Goal: Contribute content: Add original content to the website for others to see

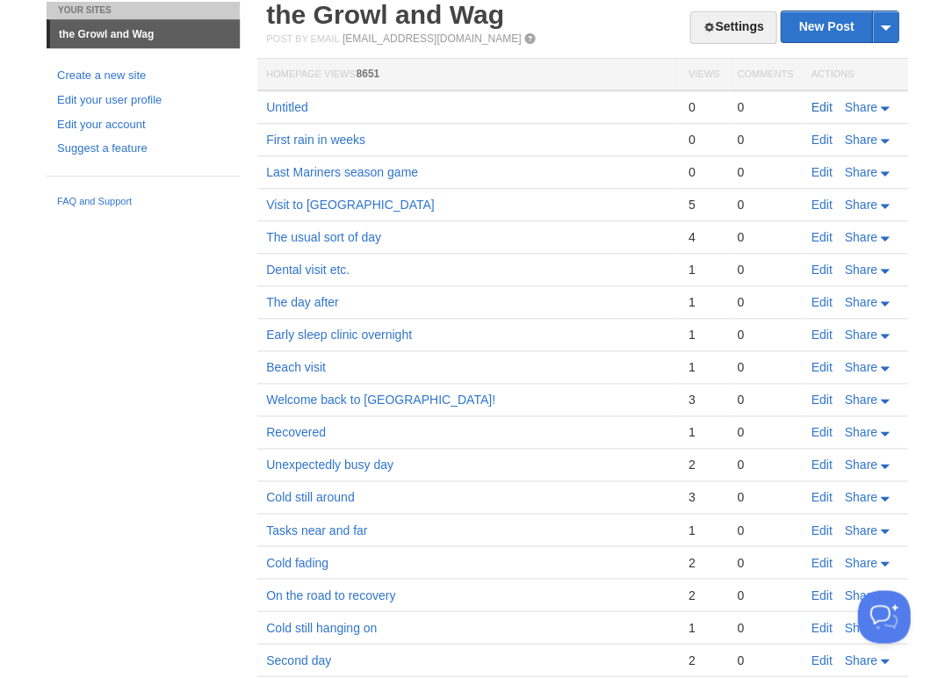
click at [821, 104] on link "Edit" at bounding box center [820, 107] width 21 height 14
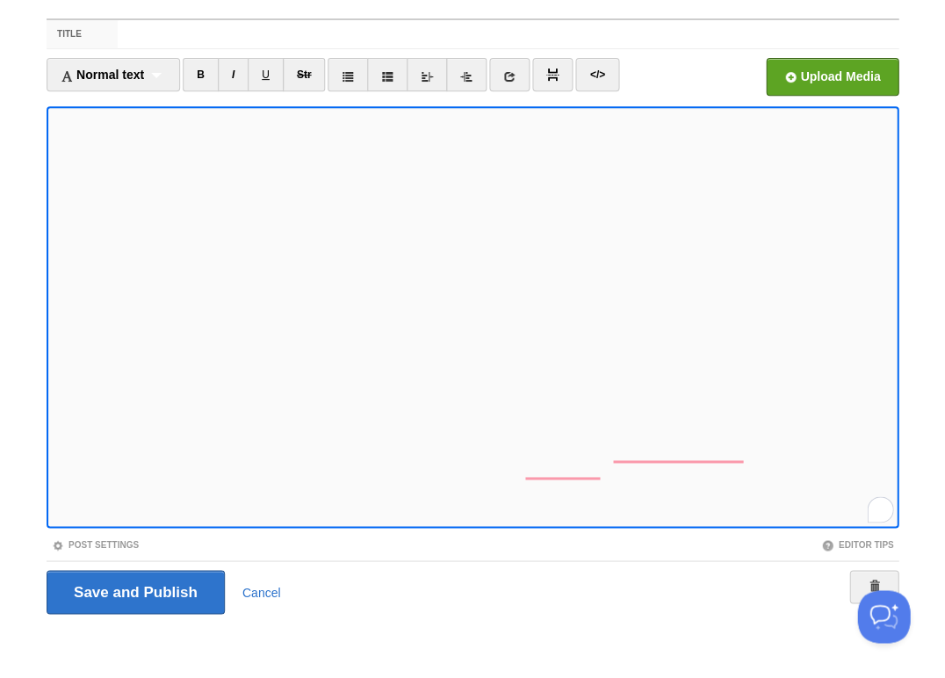
scroll to position [320, 0]
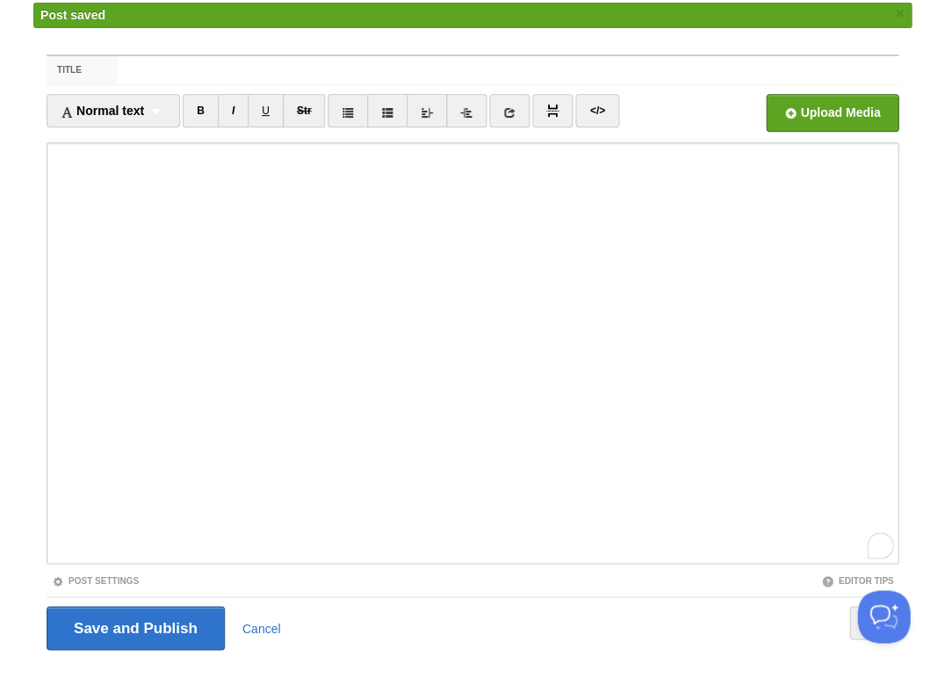
scroll to position [320, 0]
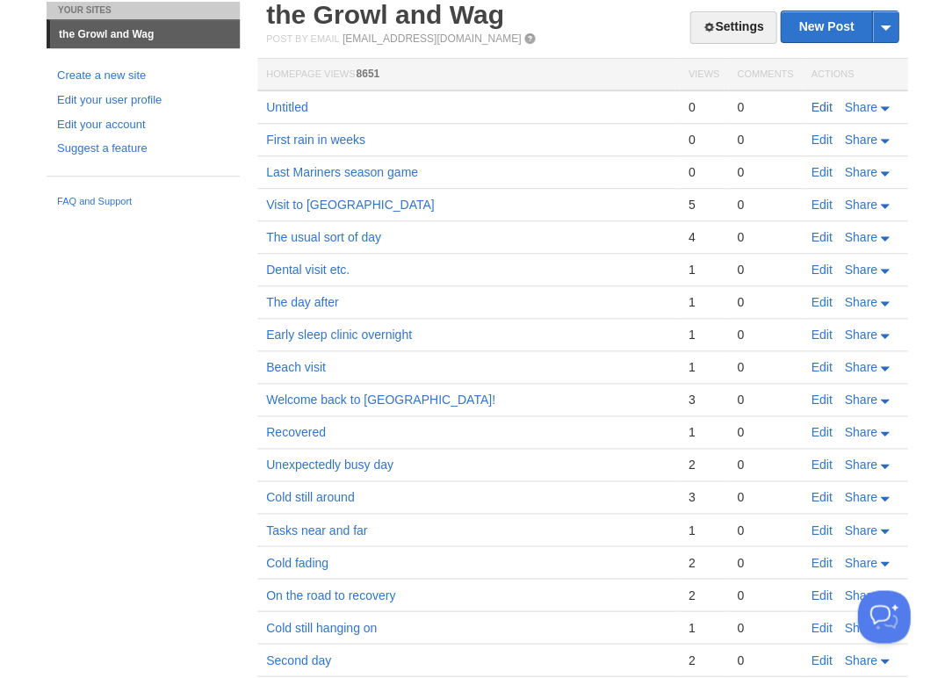
click at [815, 106] on link "Edit" at bounding box center [820, 107] width 21 height 14
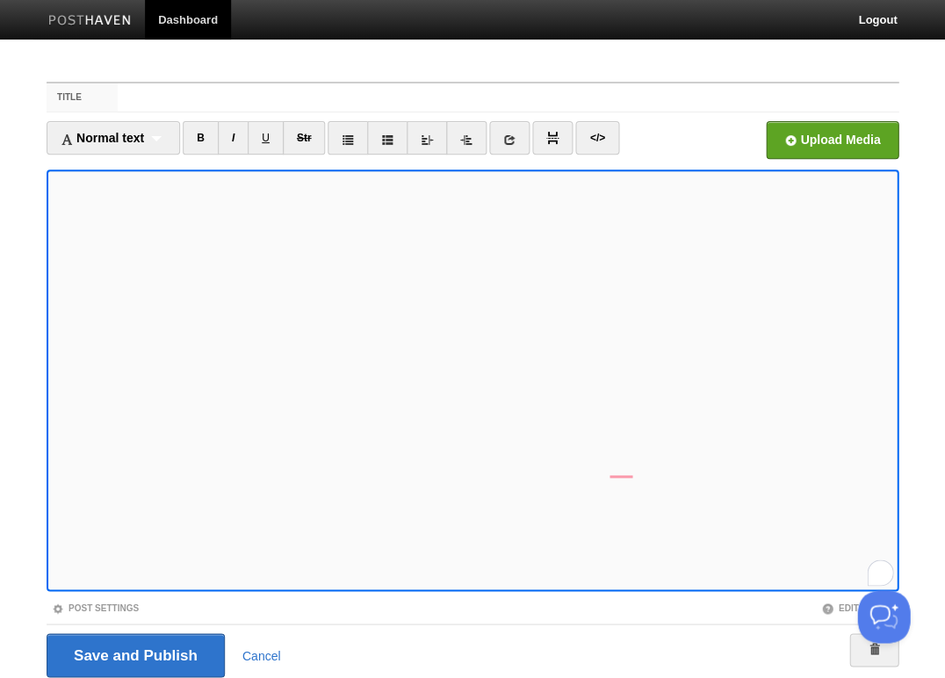
scroll to position [63, 0]
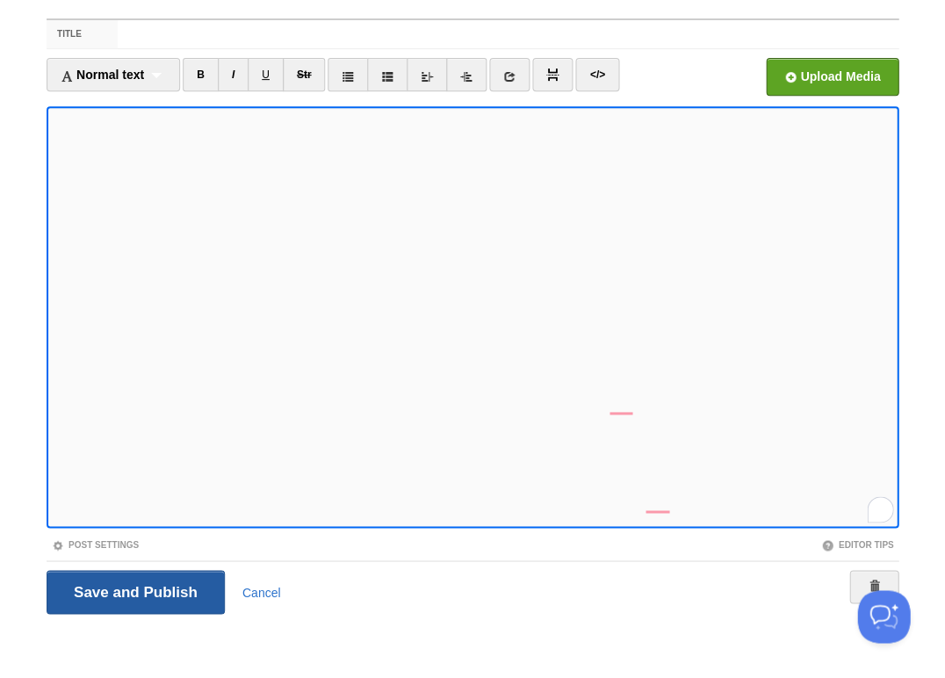
click at [133, 589] on input "Save and Publish" at bounding box center [136, 592] width 178 height 44
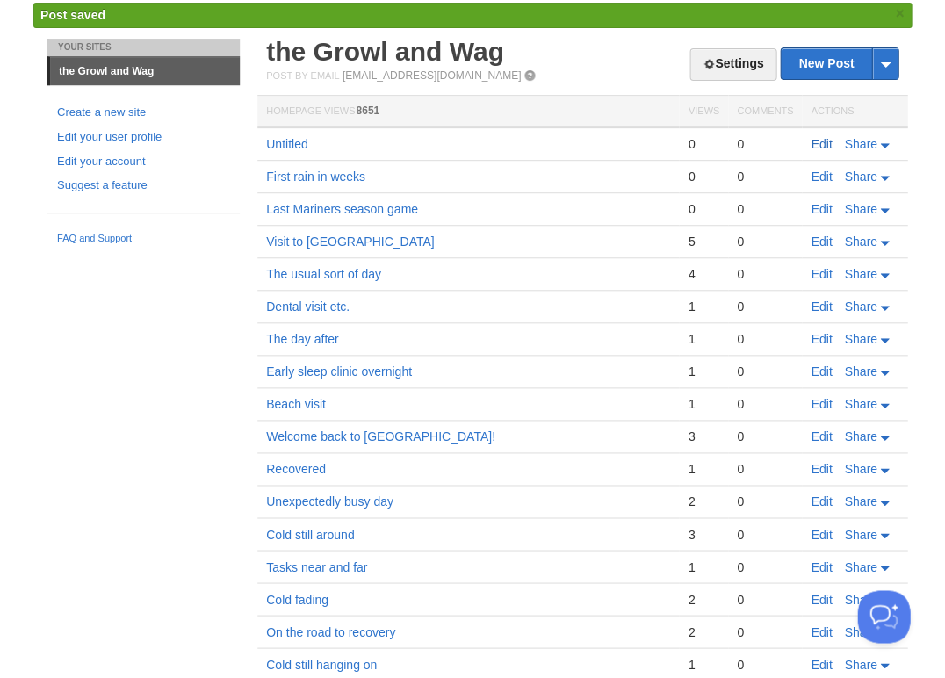
click at [818, 137] on link "Edit" at bounding box center [820, 144] width 21 height 14
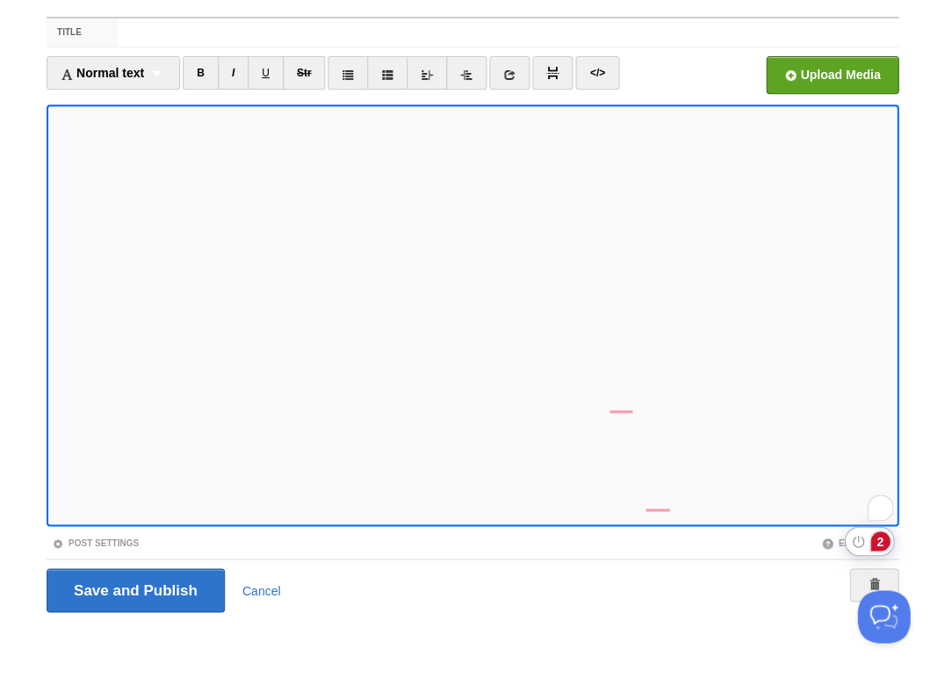
scroll to position [63, 0]
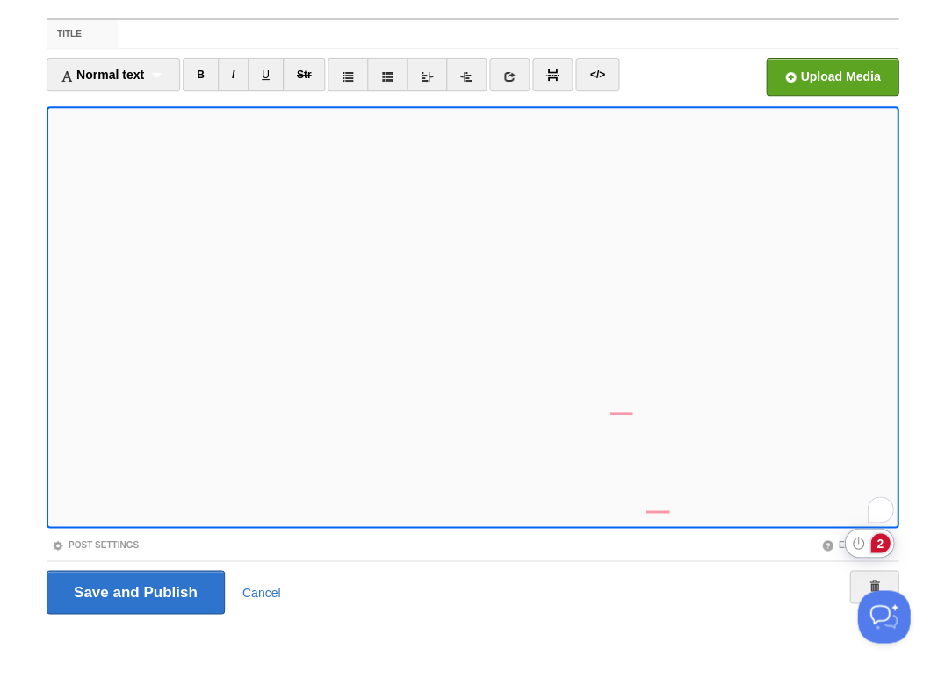
click at [886, 507] on html "Dashboard Logout Post saved × Post created × Post saved × Post saved × Post sav…" at bounding box center [472, 308] width 945 height 743
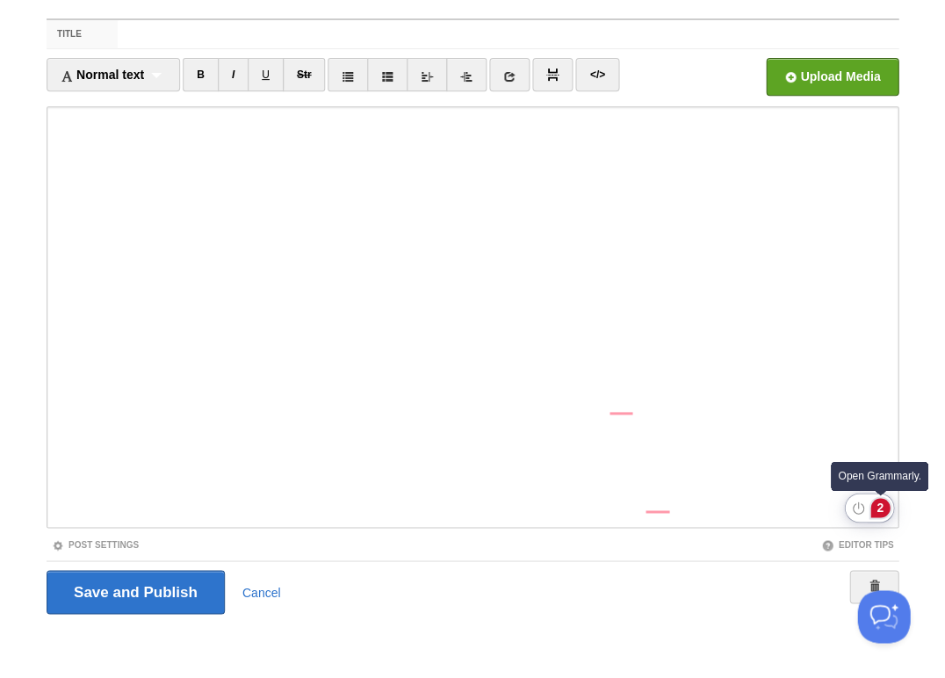
click at [879, 504] on div "2" at bounding box center [879, 507] width 19 height 19
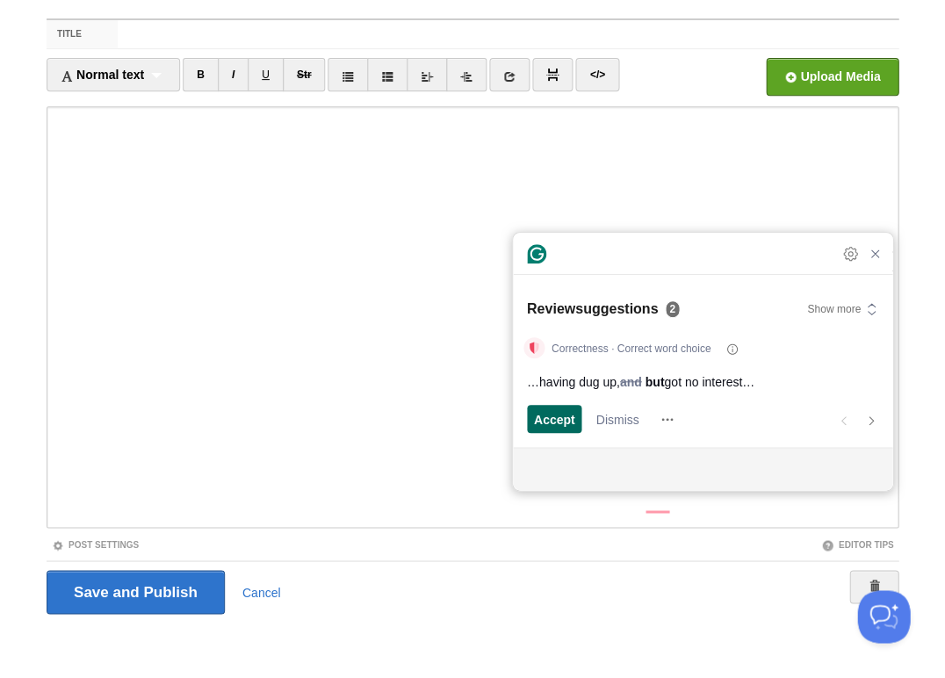
click at [551, 414] on span "Accept" at bounding box center [554, 419] width 41 height 18
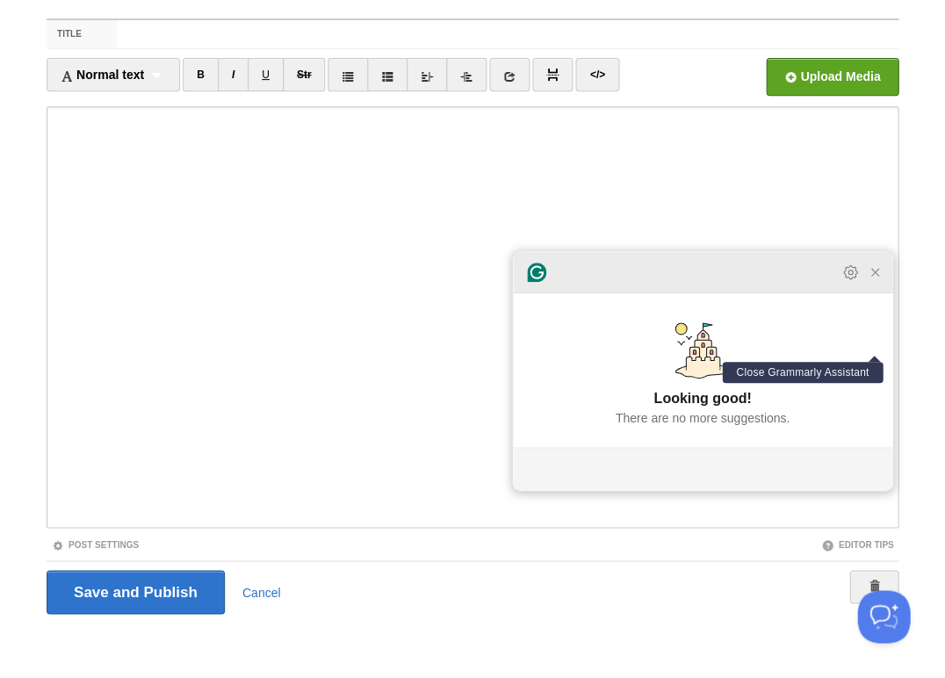
click at [878, 277] on icon "Close Grammarly Assistant" at bounding box center [874, 272] width 14 height 14
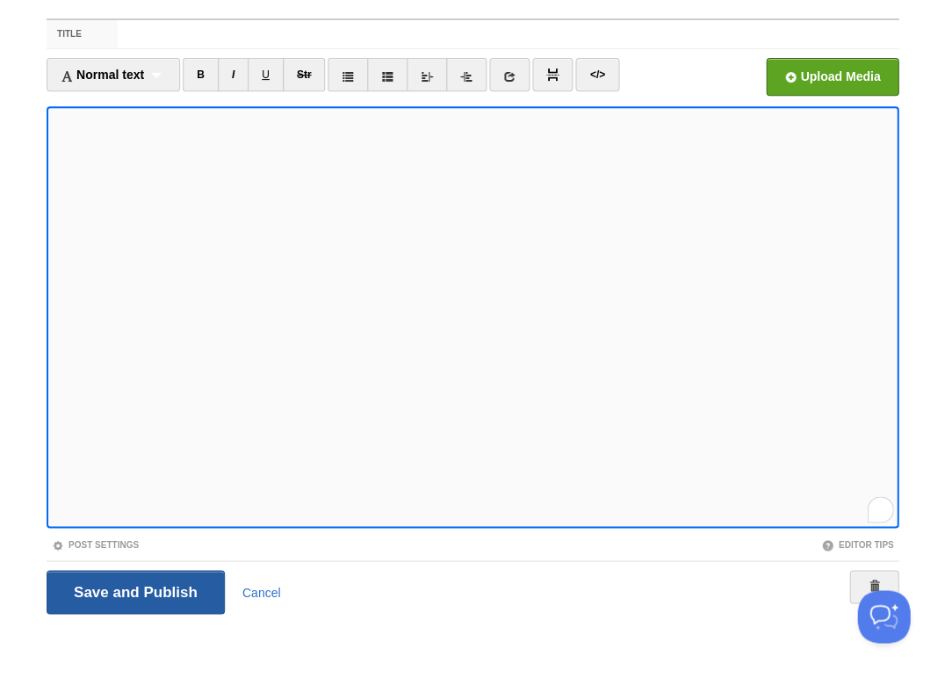
click at [133, 589] on input "Save and Publish" at bounding box center [136, 592] width 178 height 44
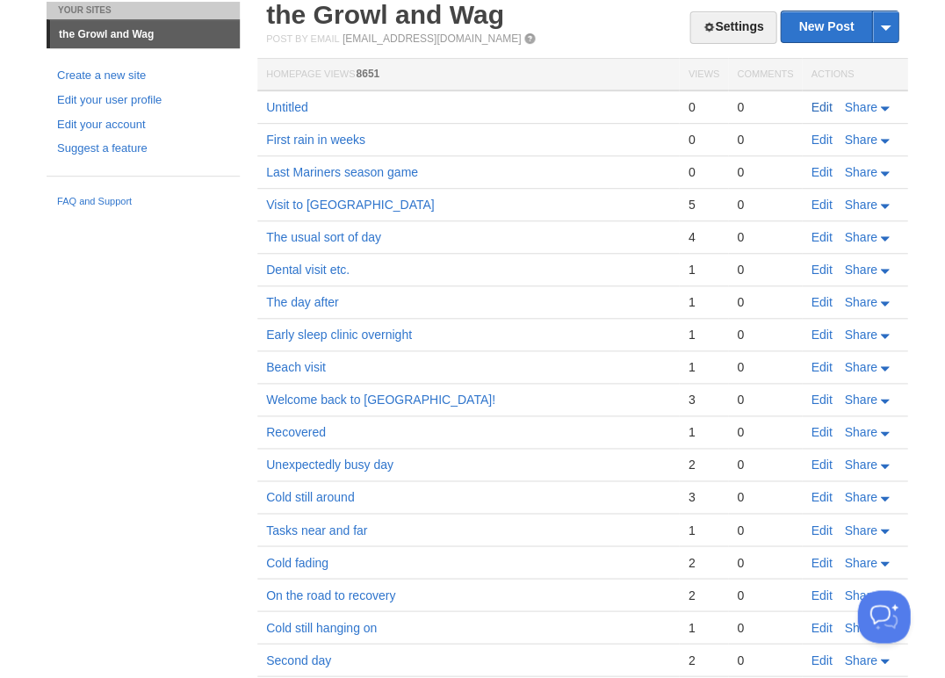
click at [823, 101] on link "Edit" at bounding box center [820, 107] width 21 height 14
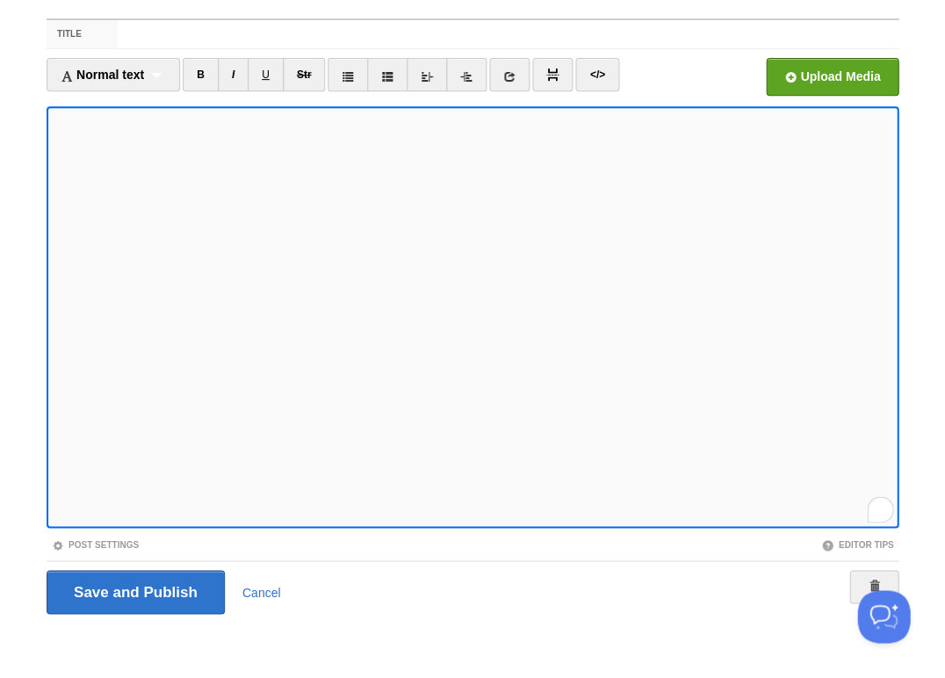
scroll to position [337, 0]
click at [133, 589] on input "Save and Publish" at bounding box center [136, 592] width 178 height 44
